Goal: Unclear: Browse casually

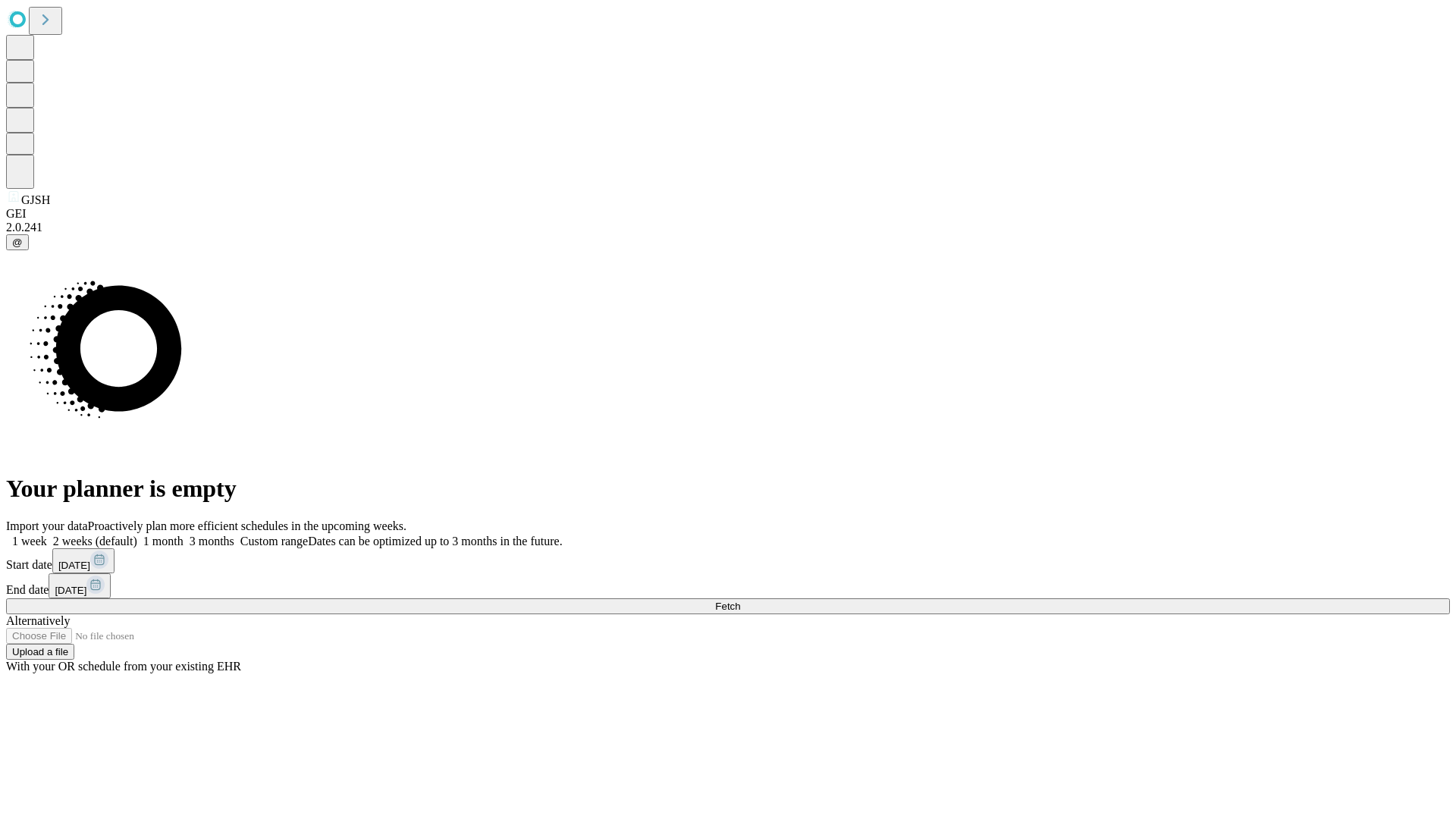
click at [741, 601] on span "Fetch" at bounding box center [728, 606] width 25 height 12
